Goal: Task Accomplishment & Management: Manage account settings

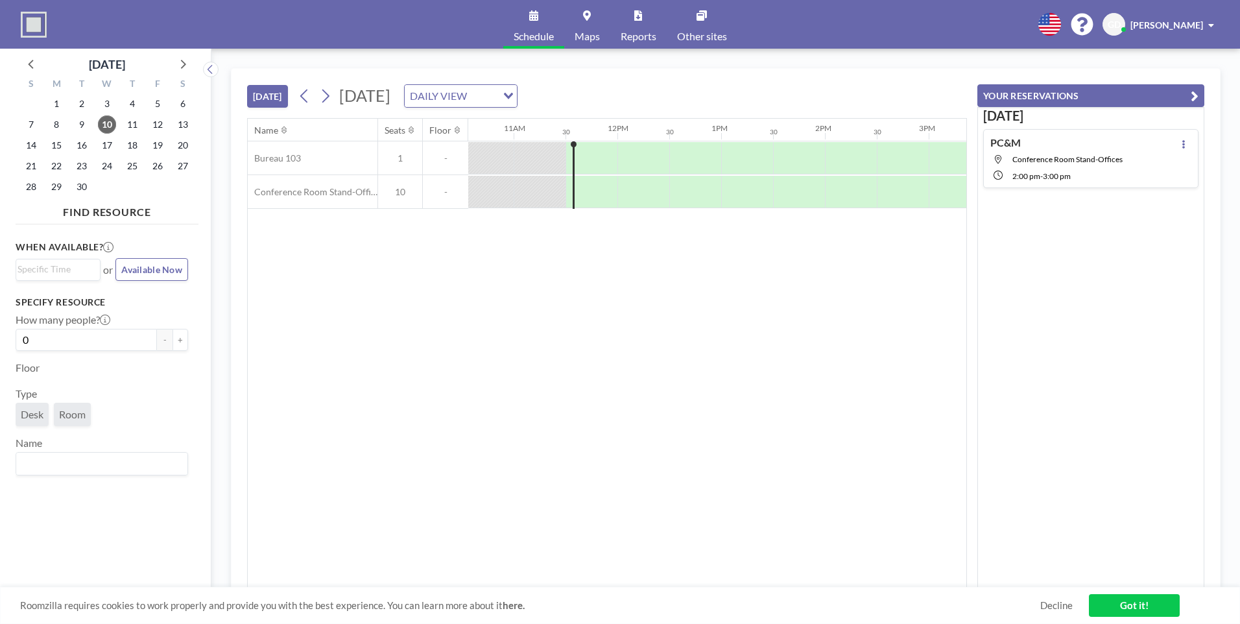
scroll to position [0, 1142]
click at [112, 143] on span "17" at bounding box center [107, 145] width 18 height 18
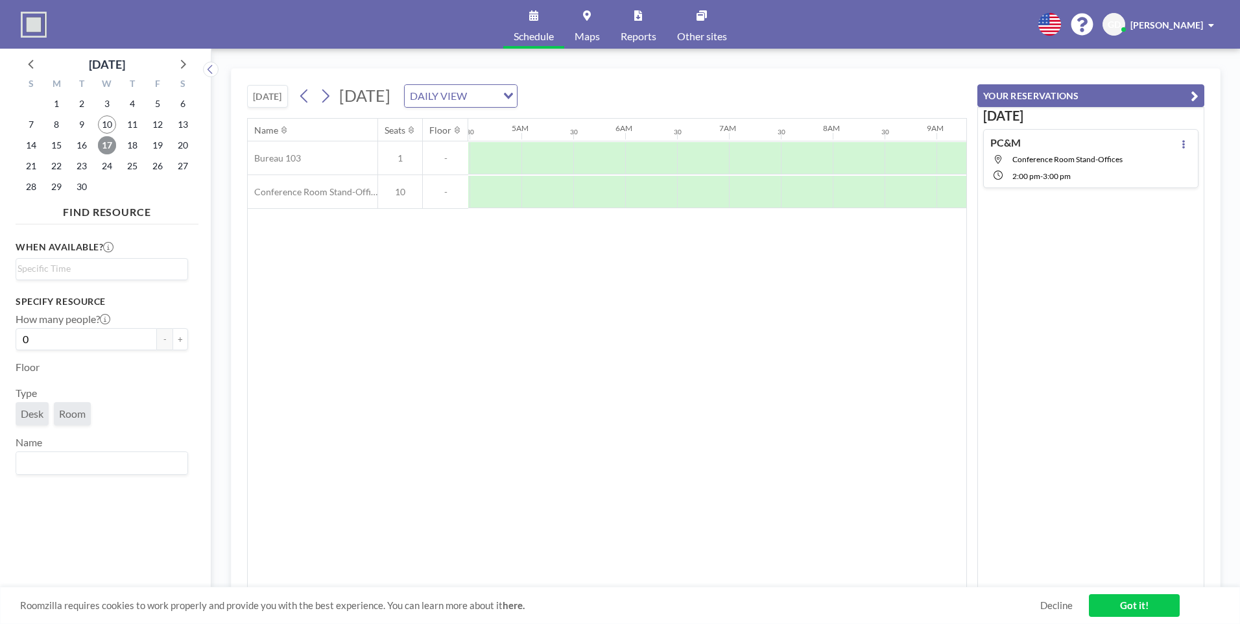
scroll to position [0, 118]
click at [80, 143] on span "16" at bounding box center [82, 145] width 18 height 18
click at [793, 195] on div at bounding box center [814, 192] width 52 height 32
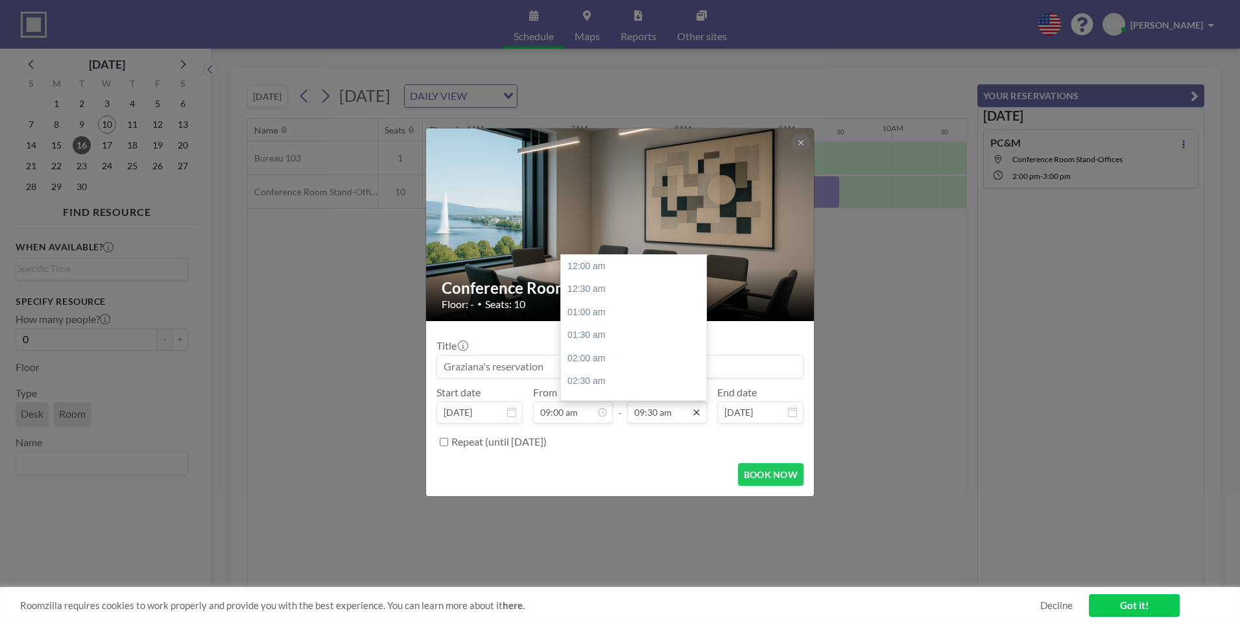
scroll to position [439, 0]
click at [666, 413] on input "09:30 am" at bounding box center [667, 413] width 80 height 22
click at [654, 412] on input "09:30 am" at bounding box center [667, 413] width 80 height 22
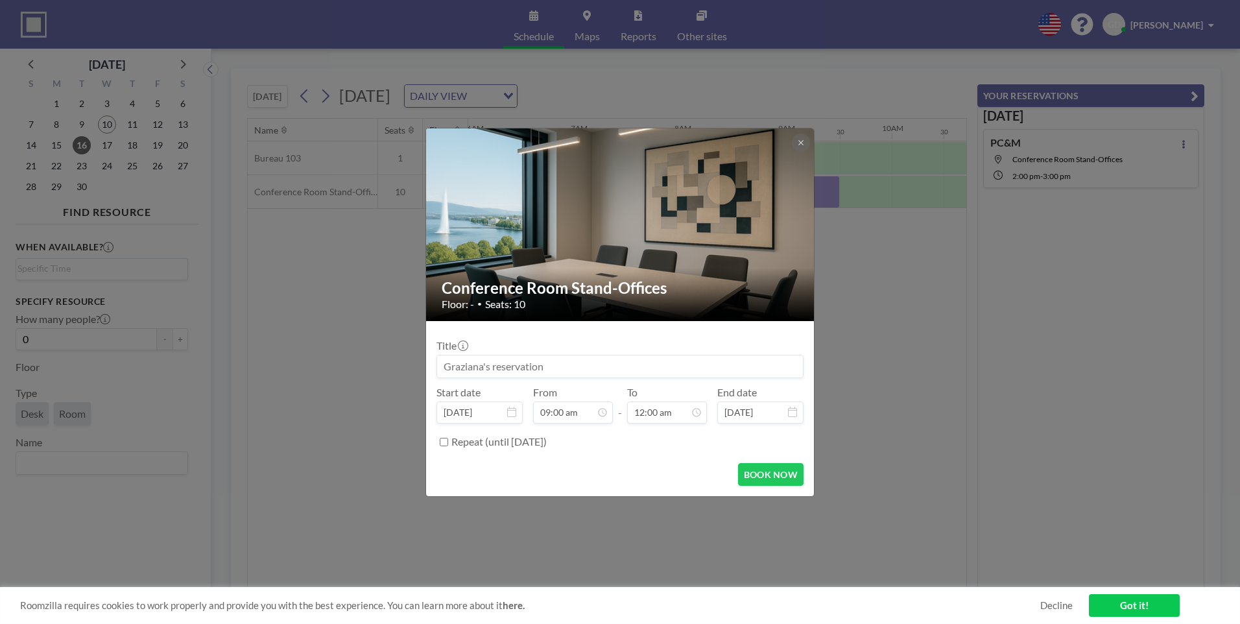
click at [592, 383] on div "Title Start date [DATE] From 09:00 am - To 12:00 am 12:00 am 12:30 am 01:00 am …" at bounding box center [620, 392] width 367 height 121
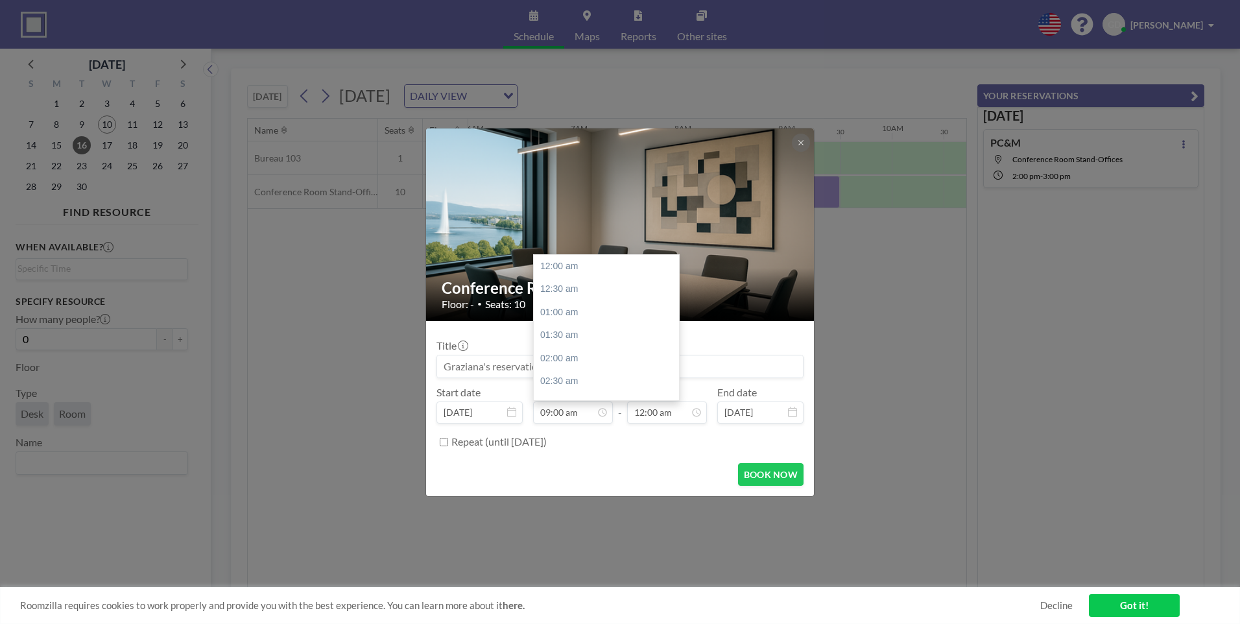
scroll to position [416, 0]
click at [689, 417] on input "12:00 am" at bounding box center [667, 413] width 80 height 22
click at [689, 410] on input "12:00 am" at bounding box center [667, 413] width 80 height 22
click at [585, 364] on div "12:00 pm" at bounding box center [637, 366] width 152 height 23
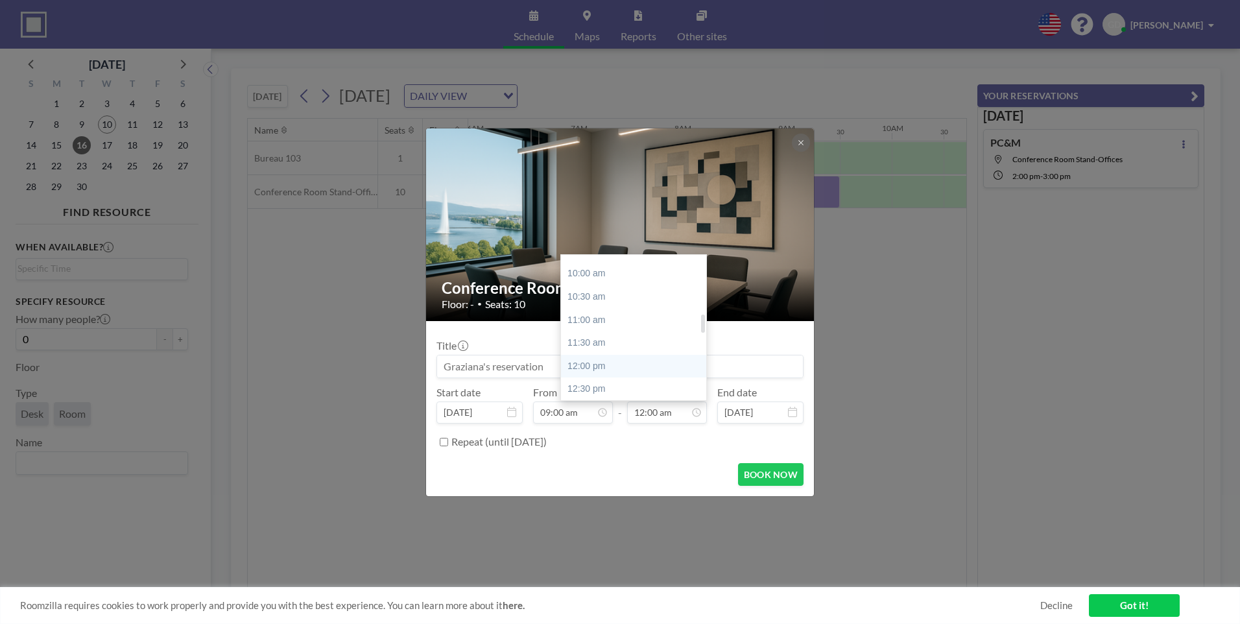
type input "12:00 pm"
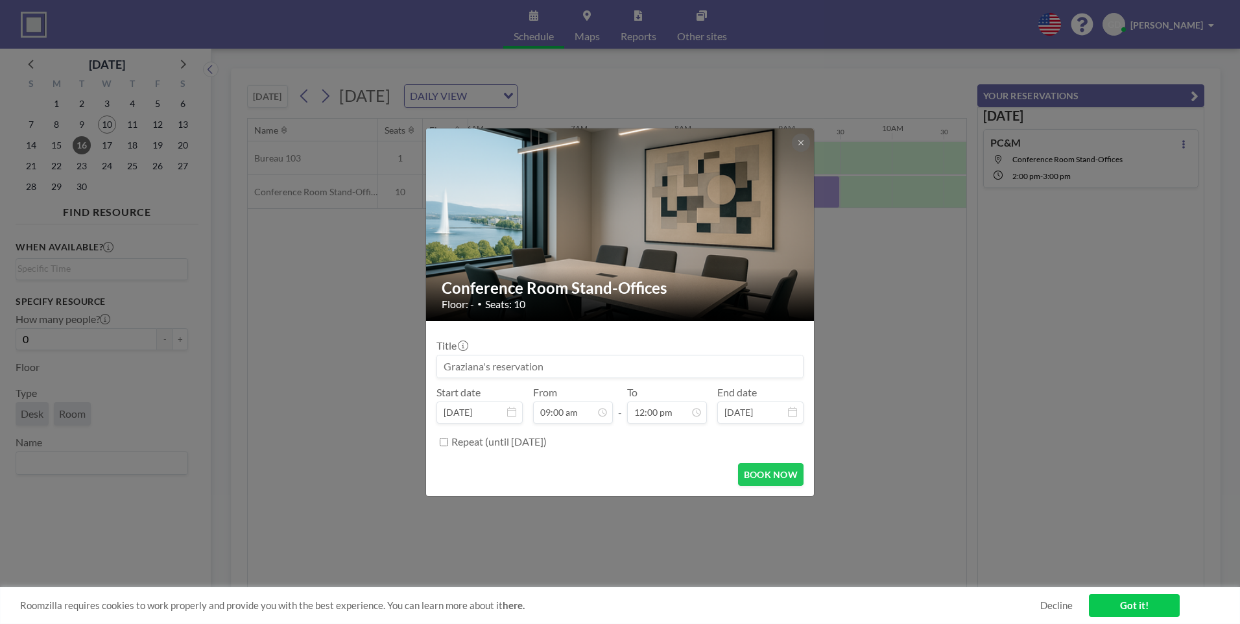
scroll to position [554, 0]
click at [757, 477] on button "BOOK NOW" at bounding box center [771, 474] width 66 height 23
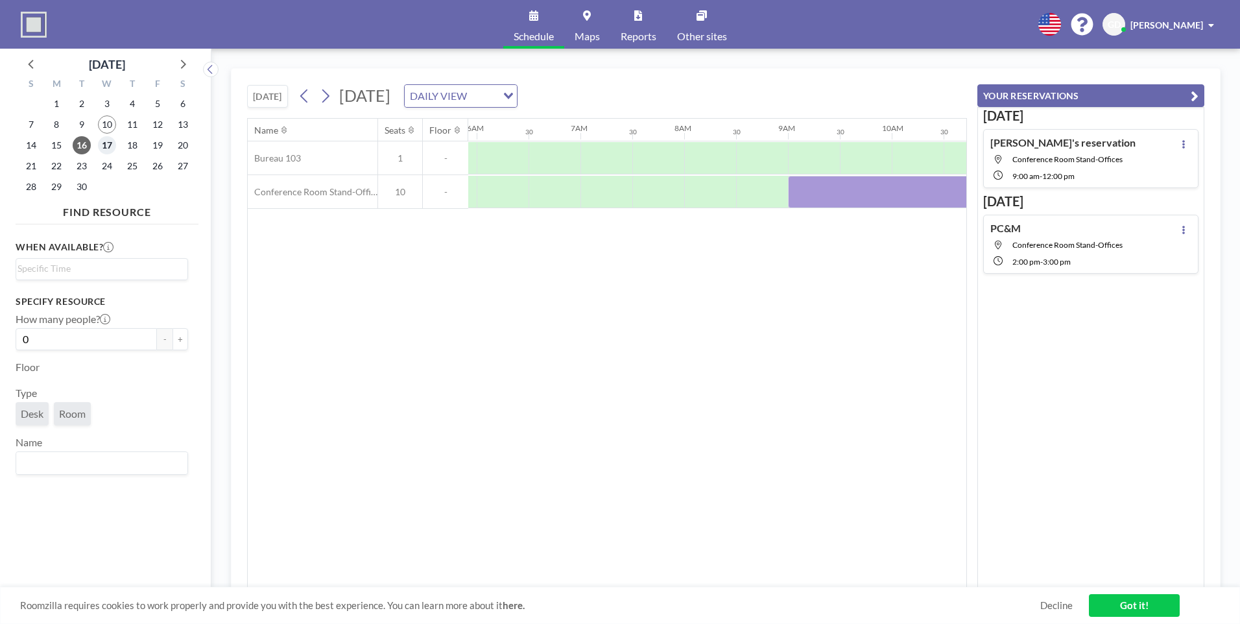
click at [108, 148] on span "17" at bounding box center [107, 145] width 18 height 18
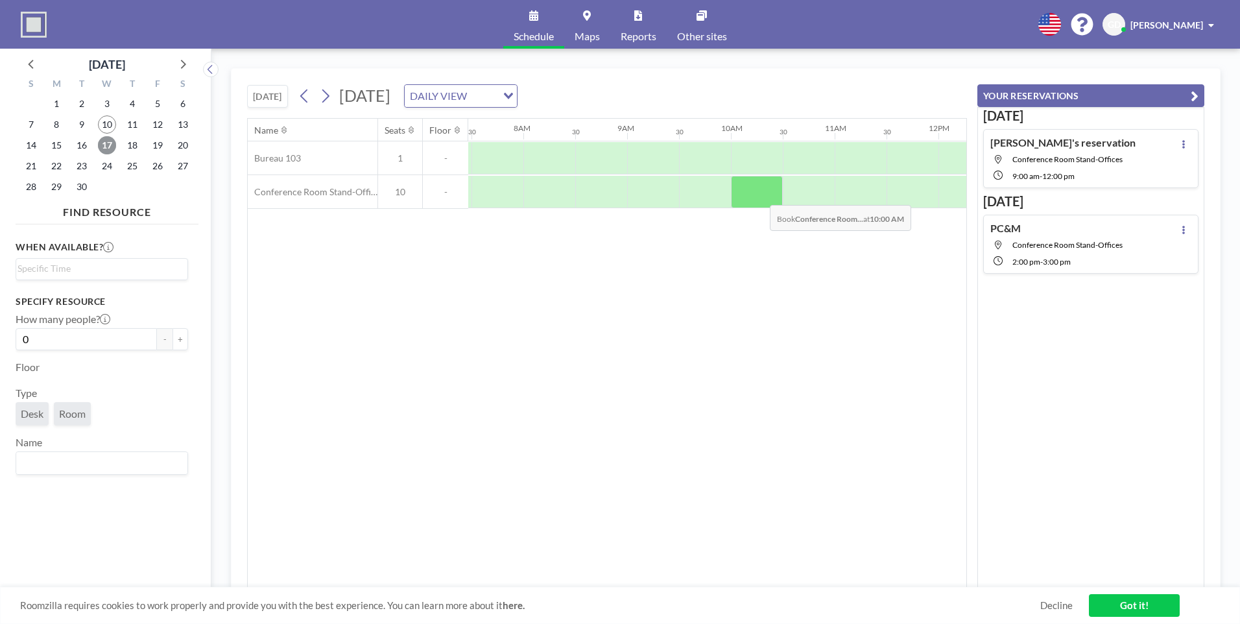
scroll to position [0, 779]
click at [632, 189] on div at bounding box center [650, 192] width 52 height 32
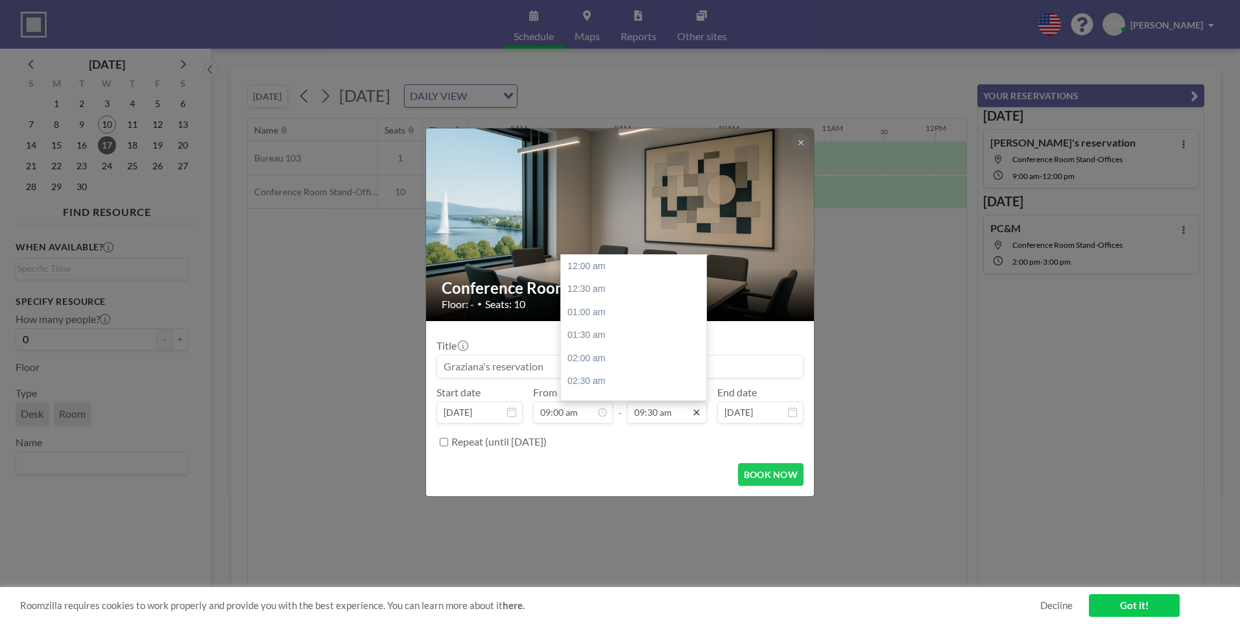
scroll to position [439, 0]
click at [698, 415] on icon at bounding box center [697, 412] width 10 height 10
drag, startPoint x: 590, startPoint y: 378, endPoint x: 601, endPoint y: 380, distance: 11.2
click at [590, 379] on div "12:00 pm" at bounding box center [637, 381] width 152 height 23
type input "12:00 pm"
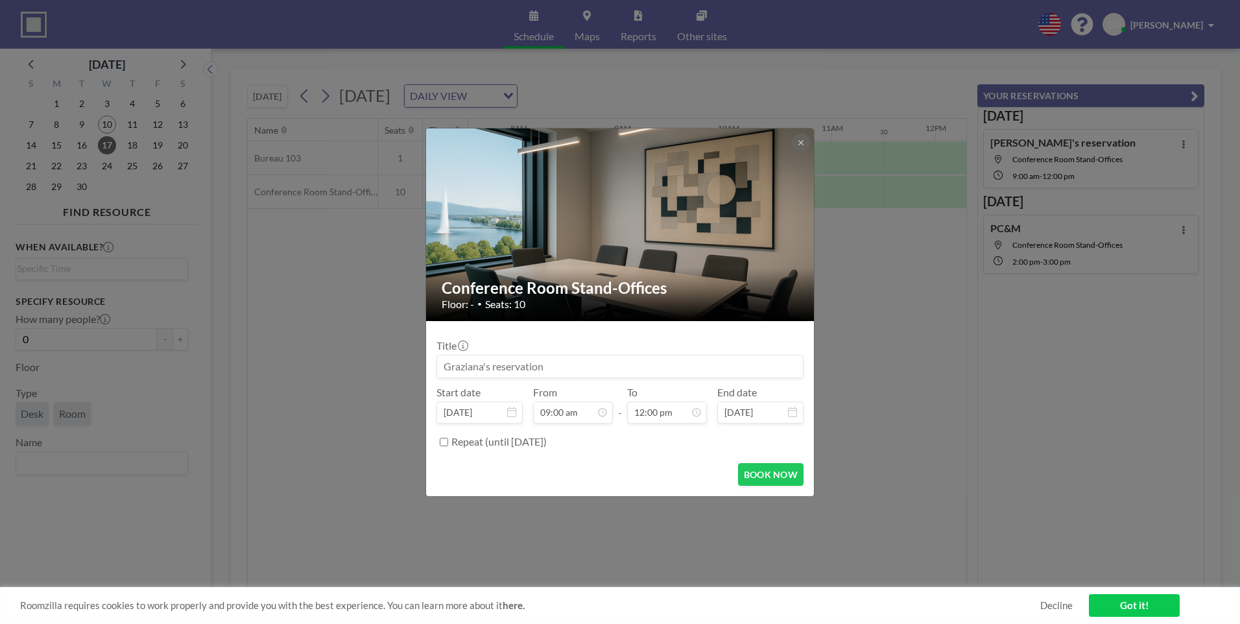
scroll to position [554, 0]
click at [766, 474] on button "BOOK NOW" at bounding box center [771, 474] width 66 height 23
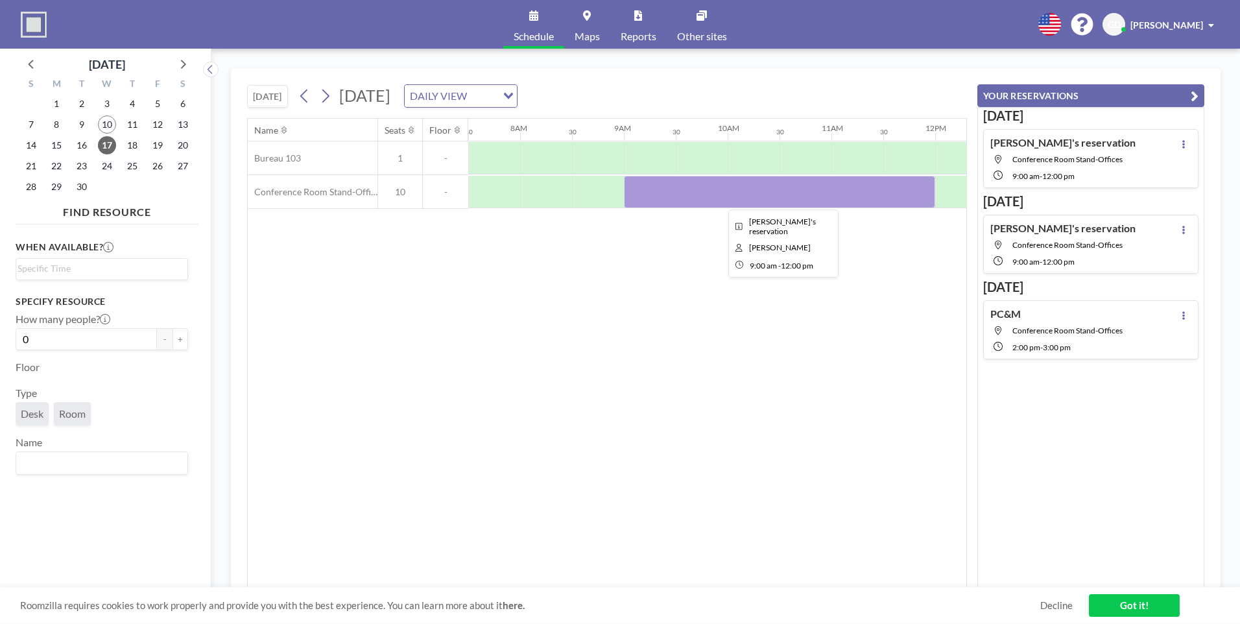
click at [644, 196] on div at bounding box center [779, 192] width 311 height 32
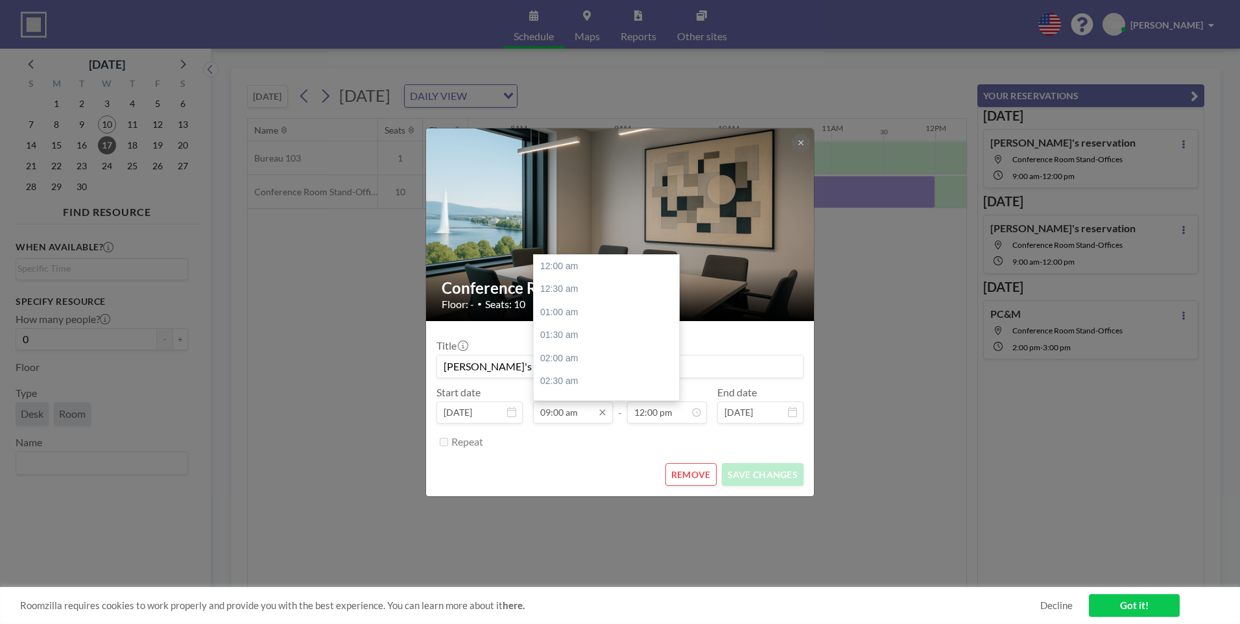
scroll to position [416, 0]
click at [551, 359] on div "11:00 am" at bounding box center [610, 358] width 152 height 23
type input "11:00 am"
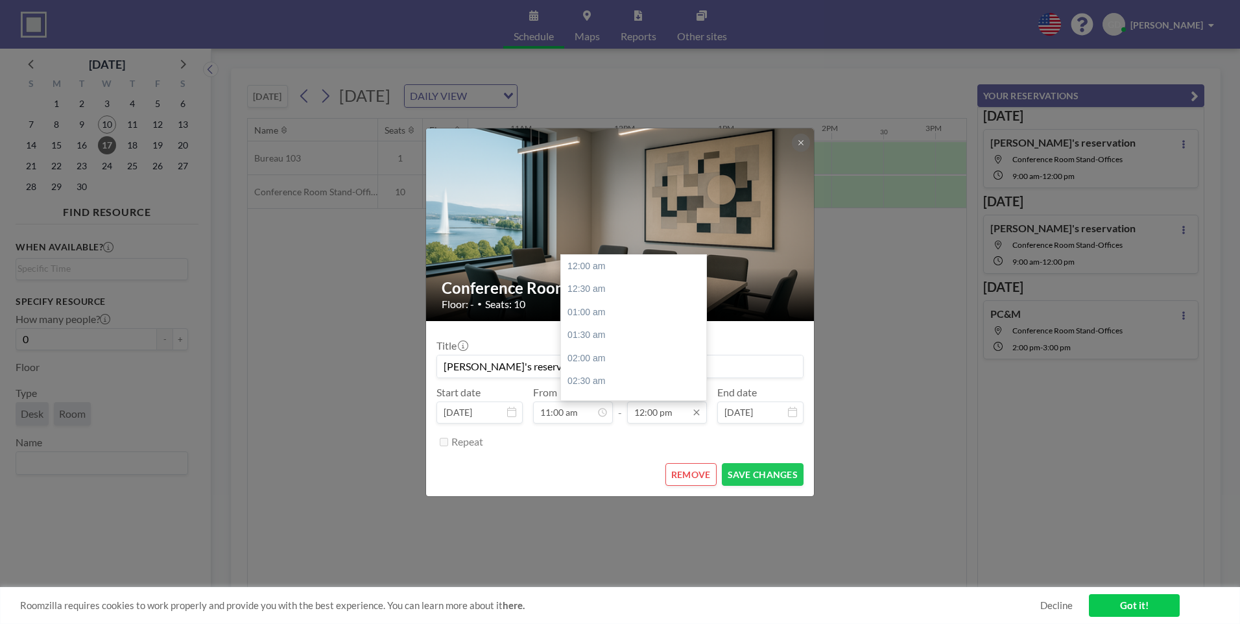
scroll to position [554, 0]
click at [675, 413] on input "12:00 pm" at bounding box center [667, 413] width 80 height 22
click at [698, 413] on icon at bounding box center [697, 412] width 10 height 10
click at [585, 287] on div "12:30 pm" at bounding box center [637, 289] width 152 height 23
type input "12:30 pm"
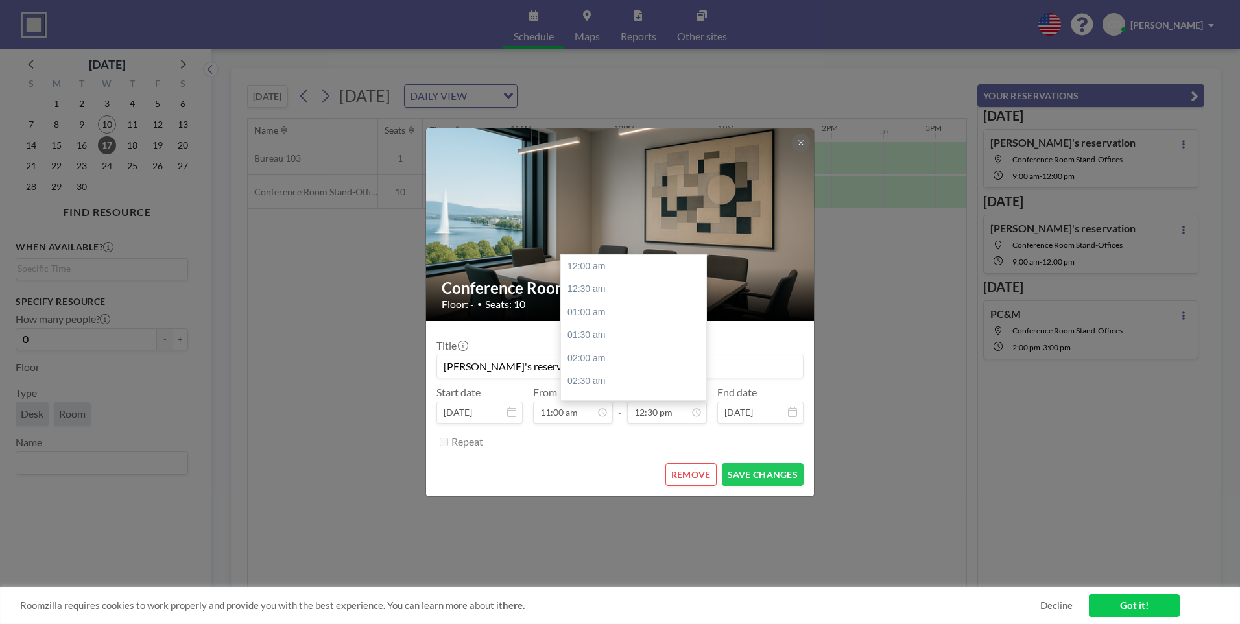
scroll to position [577, 0]
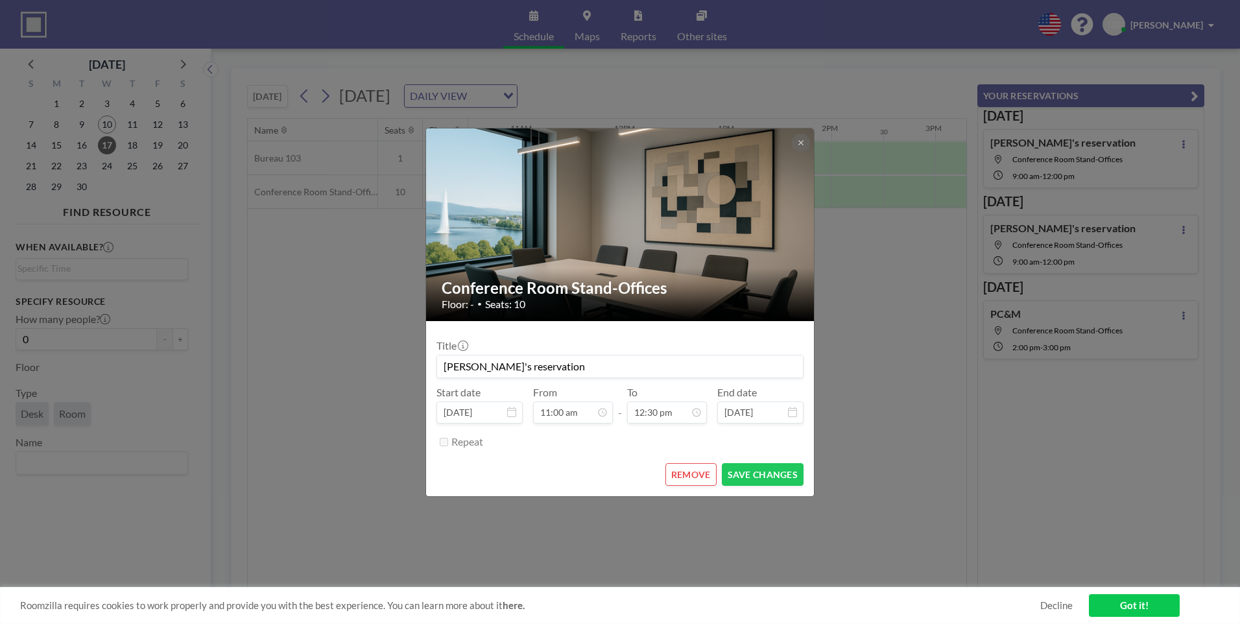
drag, startPoint x: 561, startPoint y: 368, endPoint x: 405, endPoint y: 367, distance: 155.7
click at [405, 367] on div "Conference Room Stand-Offices Floor: - • Seats: 10 Title [PERSON_NAME]'s reserv…" at bounding box center [620, 312] width 1240 height 624
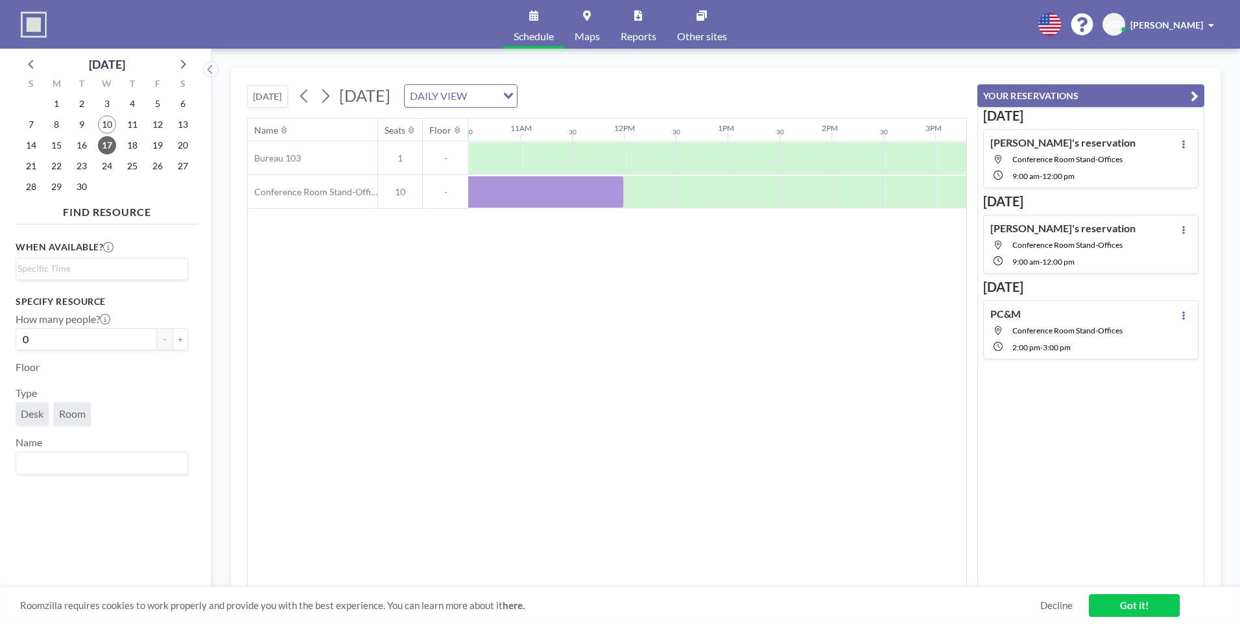
click at [579, 446] on div "Name Seats Floor 12AM 30 1AM 30 2AM 30 3AM 30 4AM 30 5AM 30 6AM 30 7AM 30 8AM 3…" at bounding box center [607, 353] width 719 height 469
click at [516, 189] on div at bounding box center [468, 192] width 311 height 32
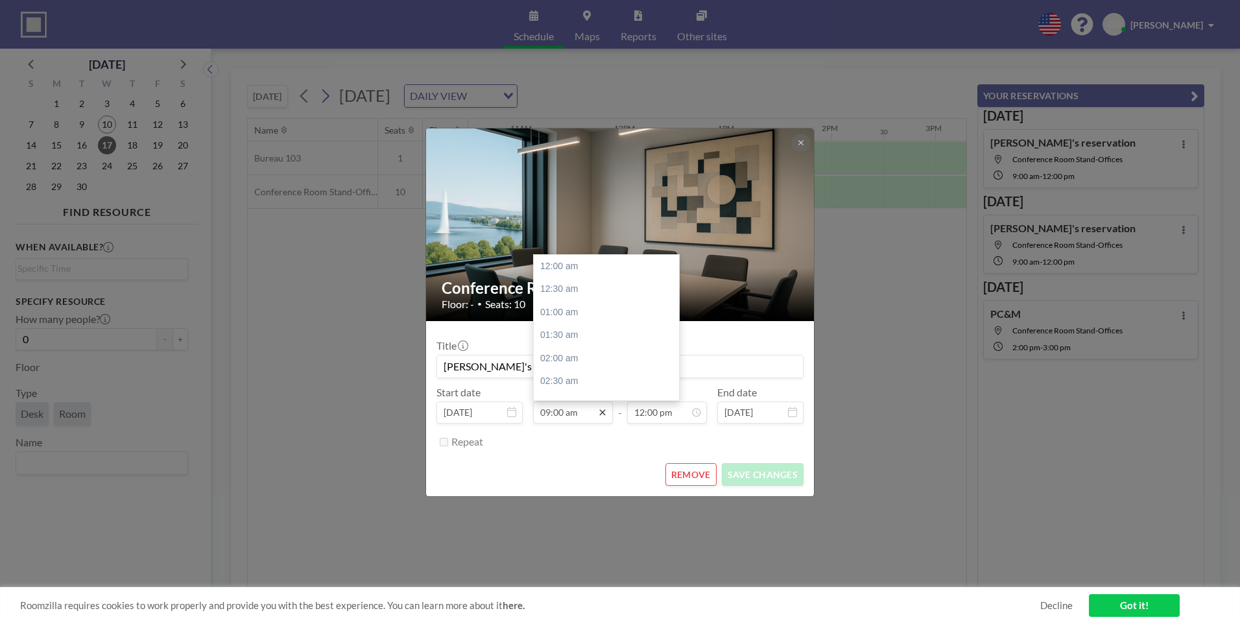
scroll to position [416, 0]
click at [561, 357] on div "11:00 am" at bounding box center [610, 358] width 152 height 23
type input "11:00 am"
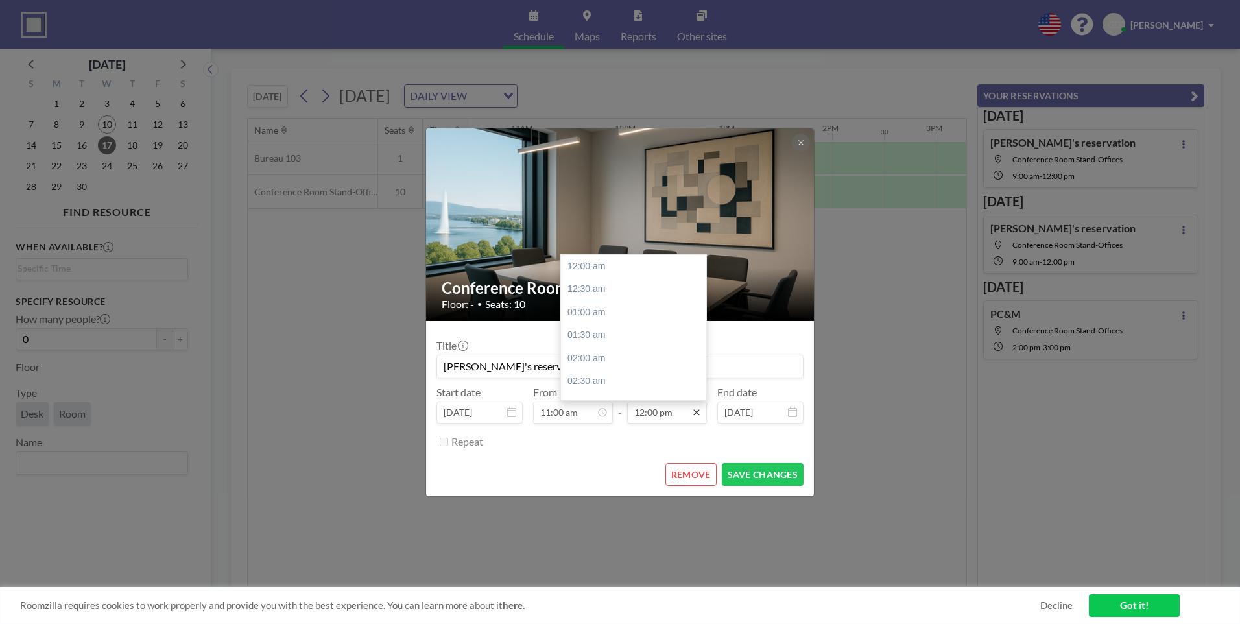
scroll to position [554, 0]
click at [701, 415] on icon at bounding box center [697, 412] width 10 height 10
click at [578, 291] on div "12:30 pm" at bounding box center [637, 289] width 152 height 23
type input "12:30 pm"
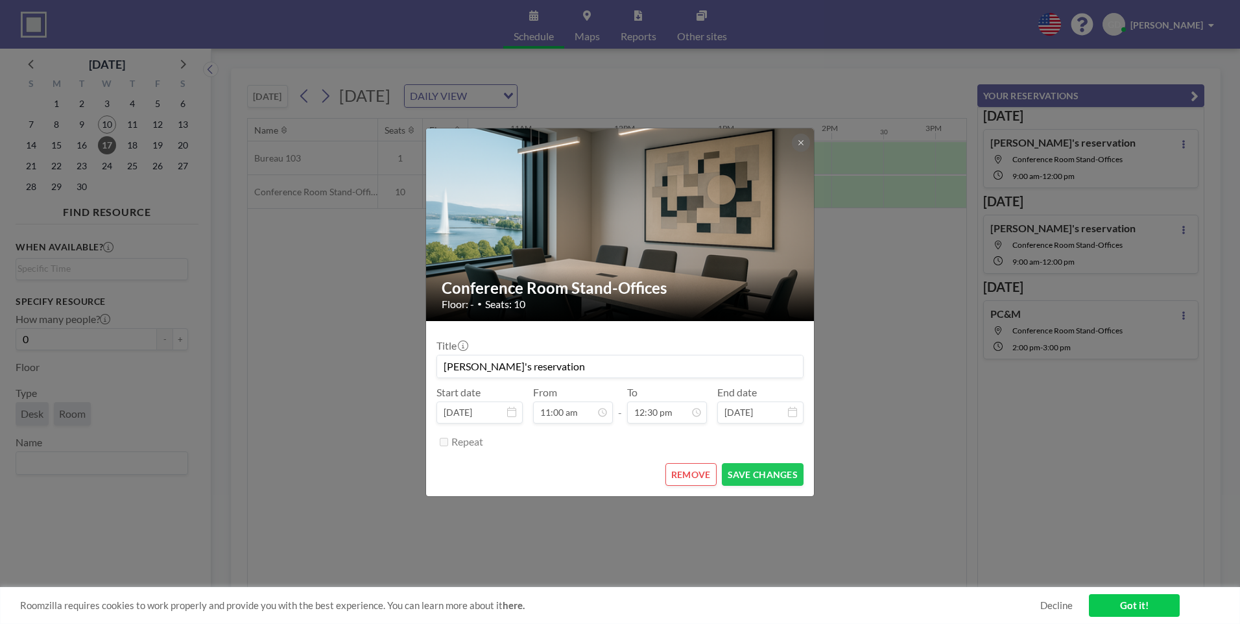
scroll to position [508, 0]
click at [546, 368] on input "[PERSON_NAME]'s reservation" at bounding box center [620, 367] width 366 height 22
type input "G"
type input "PC&M"
click at [755, 473] on button "SAVE CHANGES" at bounding box center [763, 474] width 82 height 23
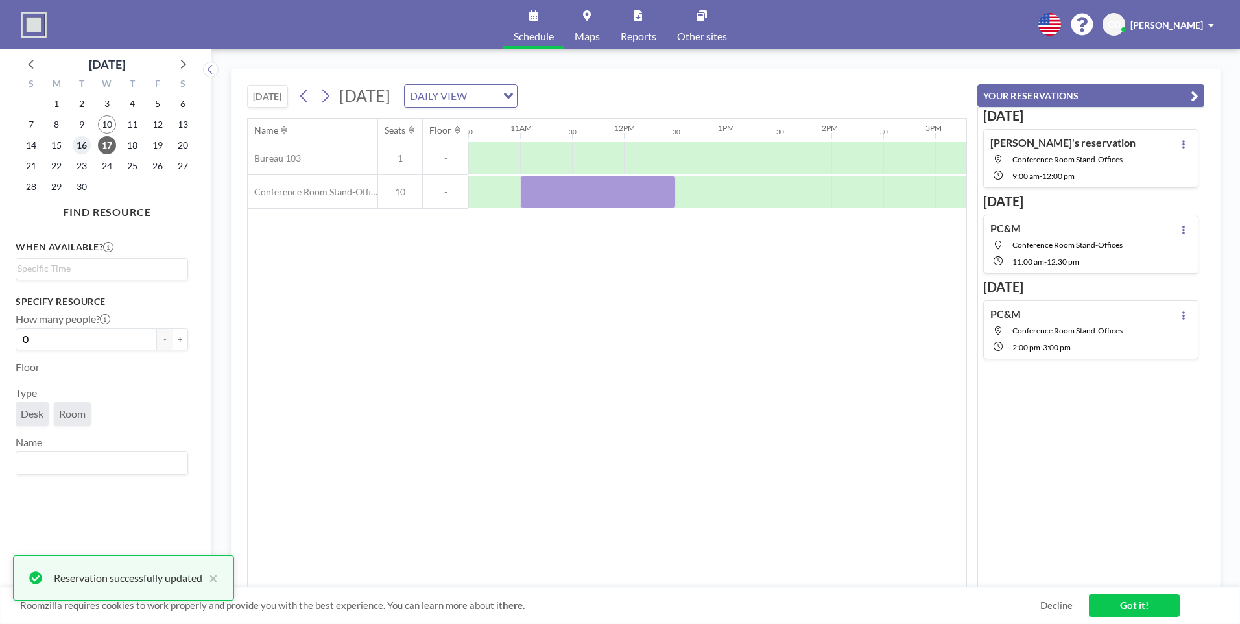
click at [80, 145] on span "16" at bounding box center [82, 145] width 18 height 18
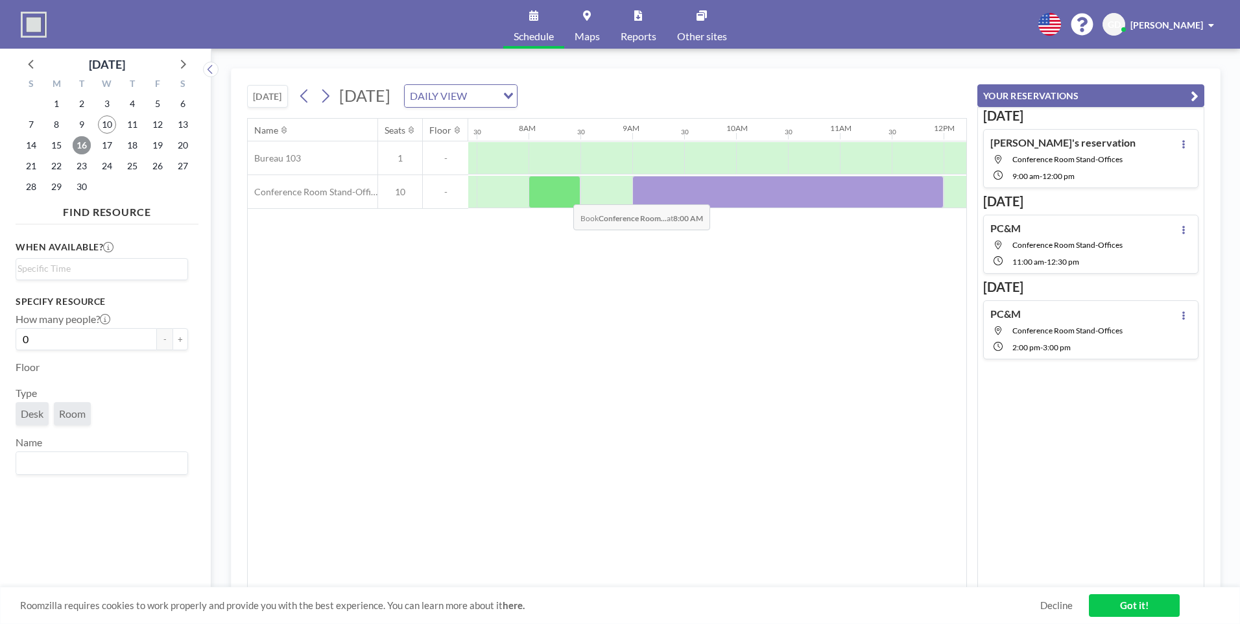
scroll to position [0, 779]
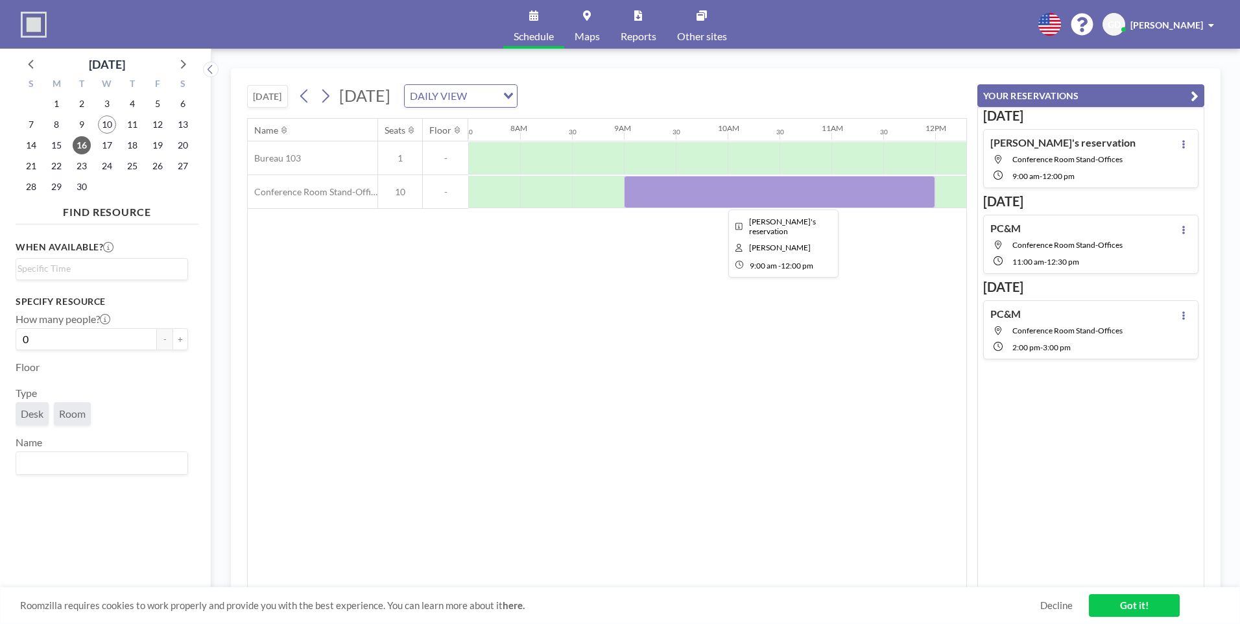
click at [686, 190] on div at bounding box center [779, 192] width 311 height 32
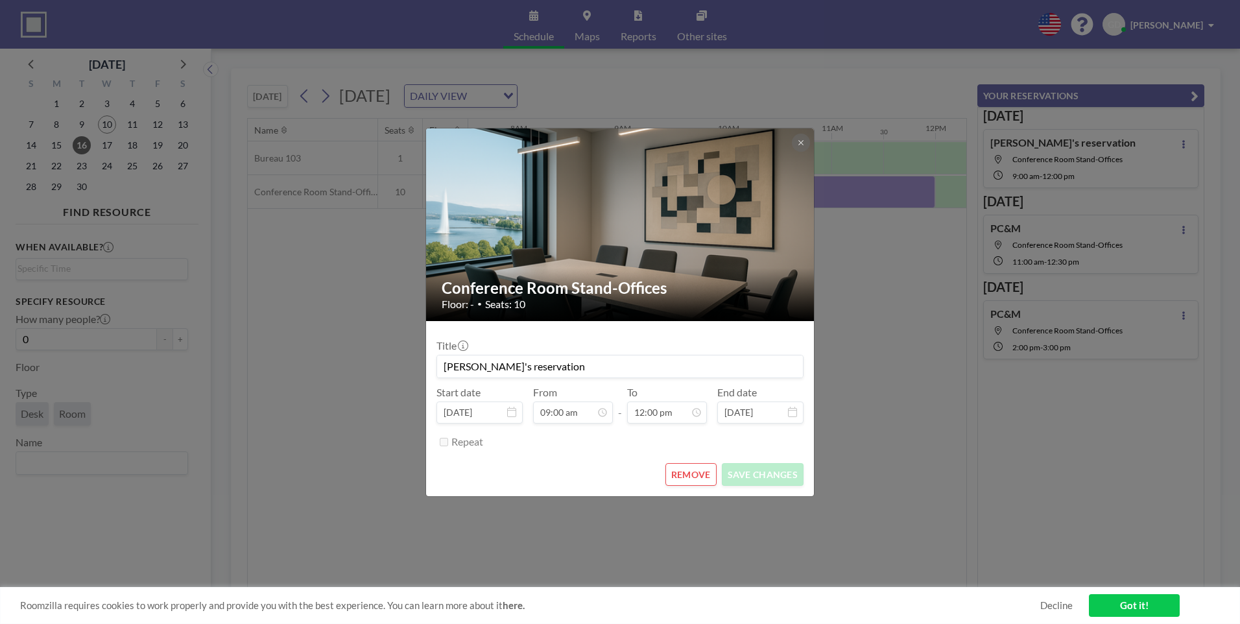
click at [685, 476] on button "REMOVE" at bounding box center [691, 474] width 51 height 23
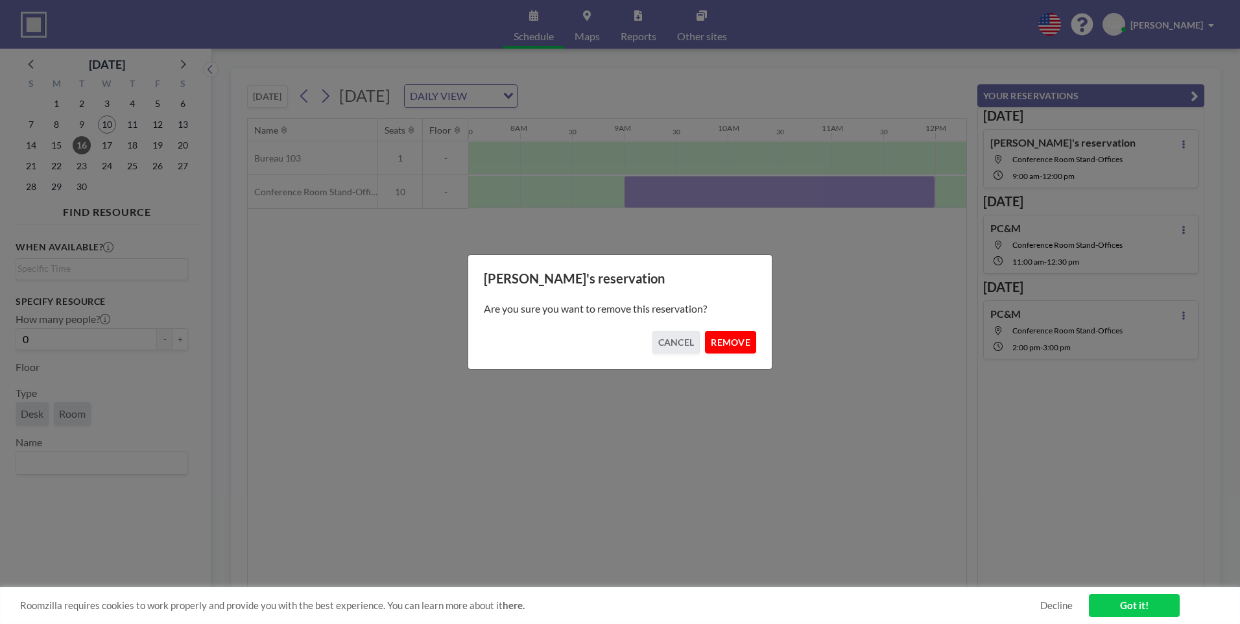
click at [733, 344] on button "REMOVE" at bounding box center [730, 342] width 51 height 23
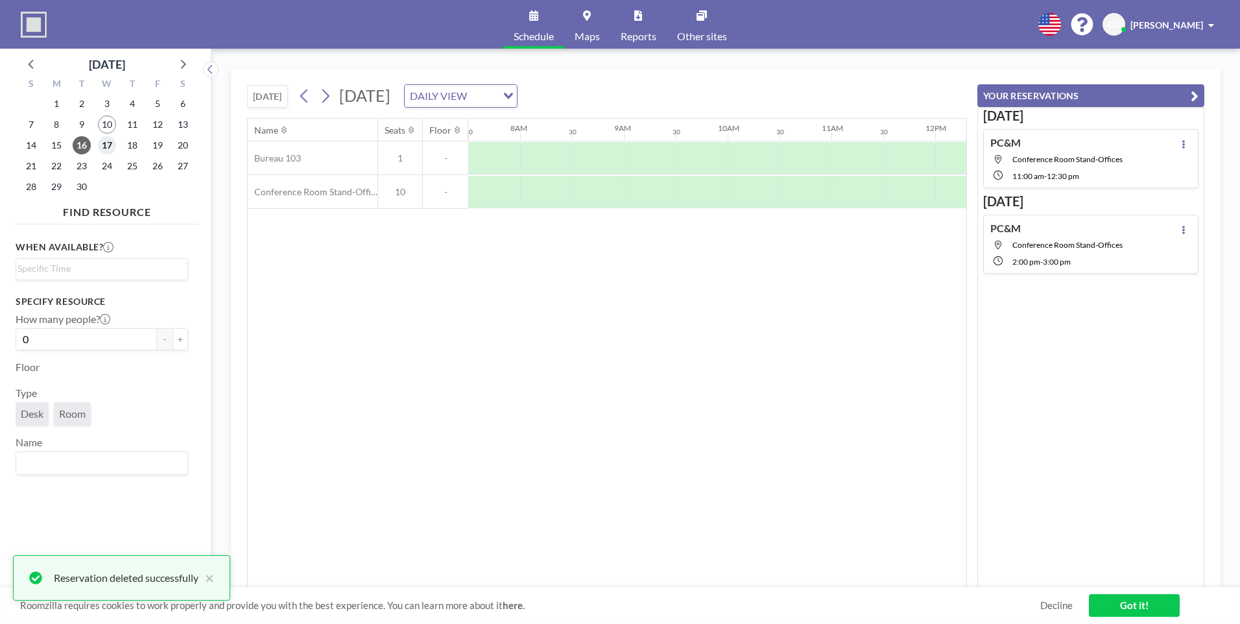
click at [108, 147] on span "17" at bounding box center [107, 145] width 18 height 18
